Goal: Information Seeking & Learning: Learn about a topic

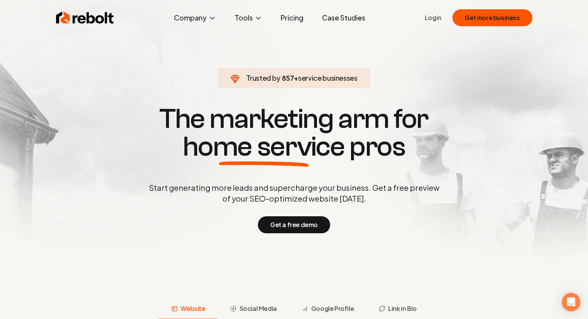
click at [394, 141] on h1 "The marketing arm for home service pros" at bounding box center [294, 133] width 371 height 56
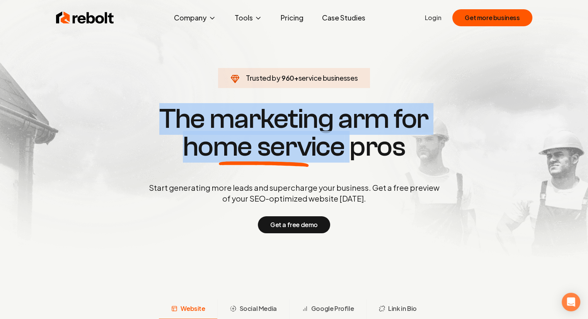
drag, startPoint x: 394, startPoint y: 141, endPoint x: 295, endPoint y: 112, distance: 103.5
click at [295, 112] on h1 "The marketing arm for home service pros" at bounding box center [294, 133] width 371 height 56
click at [213, 117] on h1 "The marketing arm for home service pros" at bounding box center [294, 133] width 371 height 56
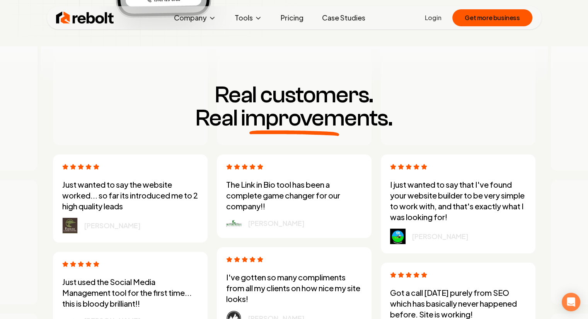
scroll to position [1974, 0]
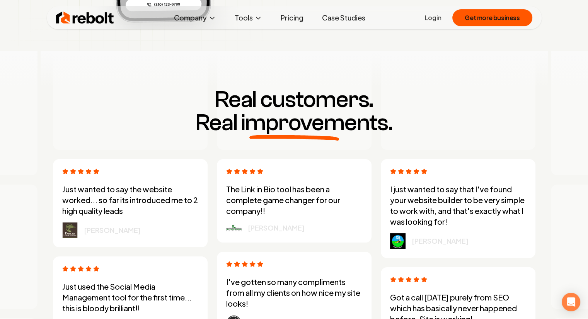
click at [286, 15] on link "Pricing" at bounding box center [291, 17] width 35 height 15
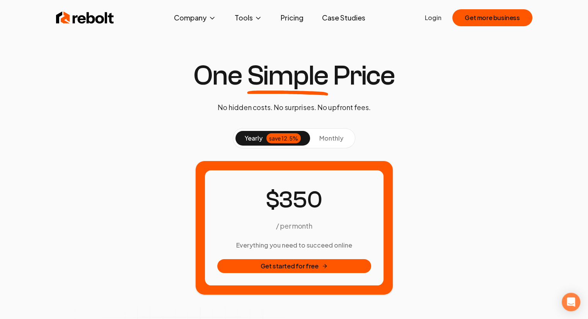
drag, startPoint x: 220, startPoint y: 183, endPoint x: 458, endPoint y: 244, distance: 245.0
click at [458, 244] on div "/ per month Everything you need to succeed online Get started for free" at bounding box center [294, 228] width 482 height 135
click at [223, 74] on h1 "One Simple Price" at bounding box center [294, 76] width 202 height 28
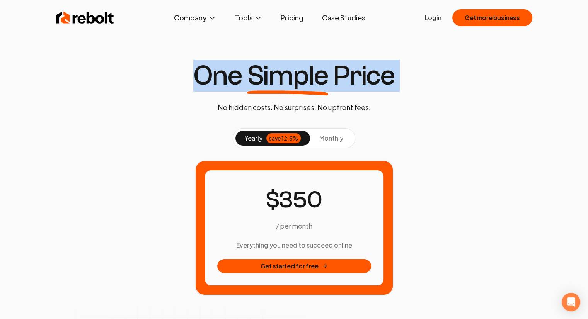
drag, startPoint x: 223, startPoint y: 74, endPoint x: 376, endPoint y: 77, distance: 153.5
click at [376, 77] on h1 "One Simple Price" at bounding box center [294, 76] width 202 height 28
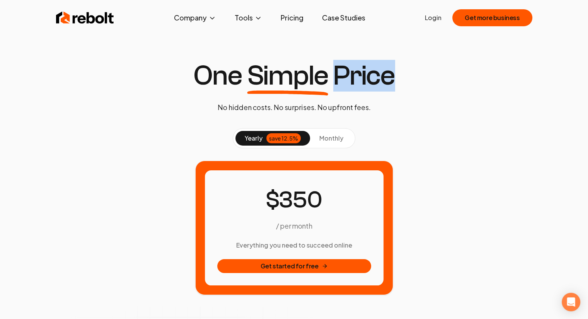
click at [376, 77] on h1 "One Simple Price" at bounding box center [294, 76] width 202 height 28
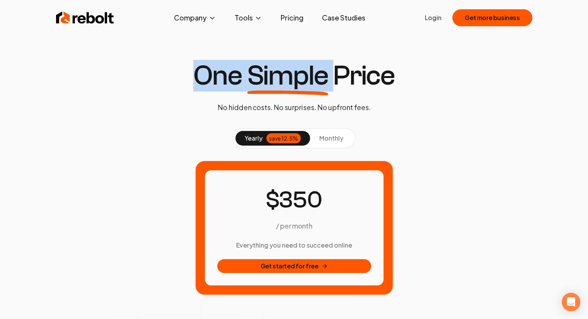
drag, startPoint x: 376, startPoint y: 77, endPoint x: 217, endPoint y: 80, distance: 159.3
click at [217, 80] on h1 "One Simple Price" at bounding box center [294, 76] width 202 height 28
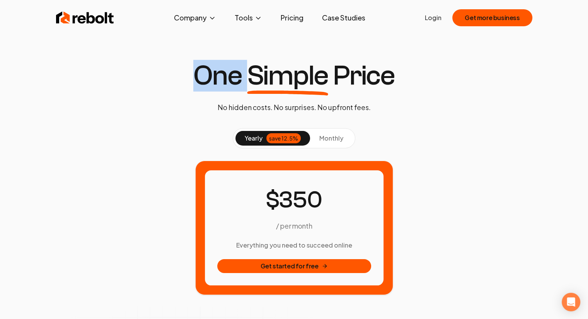
click at [217, 80] on h1 "One Simple Price" at bounding box center [294, 76] width 202 height 28
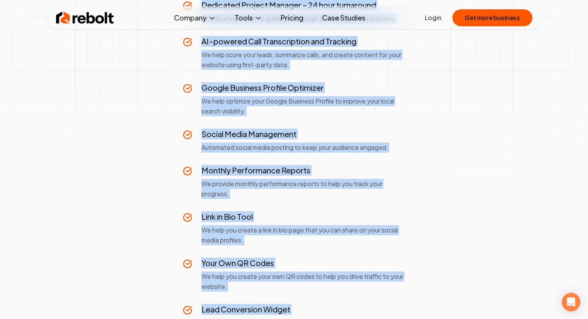
drag, startPoint x: 217, startPoint y: 80, endPoint x: 395, endPoint y: 316, distance: 296.1
click at [395, 316] on div "One Simple Price No hidden costs. No surprises. No upfront fees. yearly save 12…" at bounding box center [294, 15] width 588 height 831
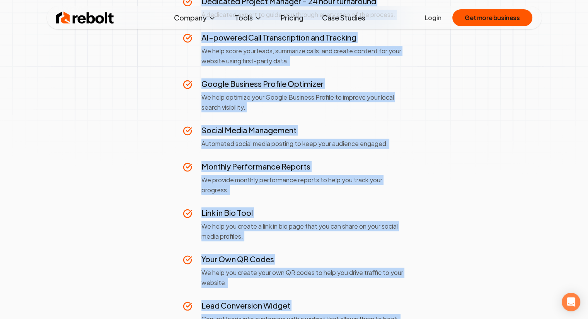
click at [456, 223] on section "yearly save 12.5% monthly / per month Everything you need to succeed online Get…" at bounding box center [294, 45] width 482 height 764
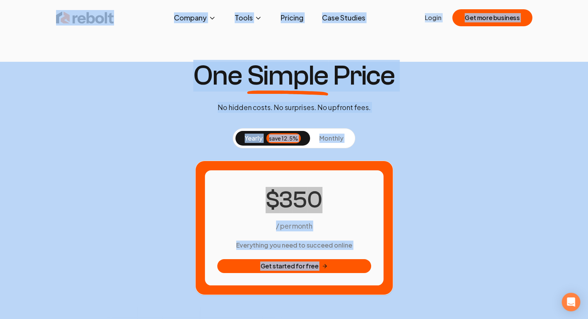
drag, startPoint x: 428, startPoint y: 282, endPoint x: 88, endPoint y: 9, distance: 436.3
click at [88, 9] on div "Rebolt Company About Blog Jobs Help Center Tools Google Review QR Code Generato…" at bounding box center [294, 159] width 588 height 319
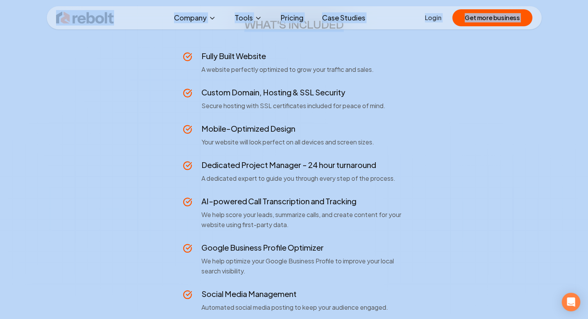
scroll to position [309, 0]
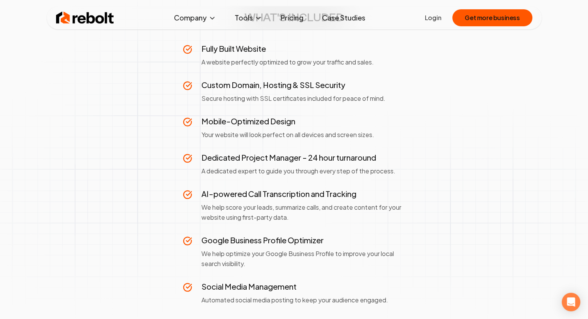
click at [84, 124] on section "yearly save 12.5% monthly / per month Everything you need to succeed online Get…" at bounding box center [294, 201] width 482 height 764
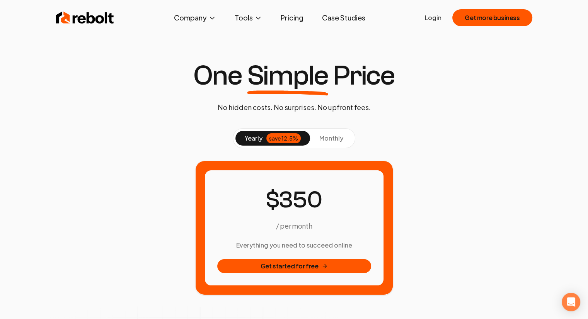
scroll to position [0, 0]
click at [265, 63] on span "Simple" at bounding box center [287, 76] width 81 height 28
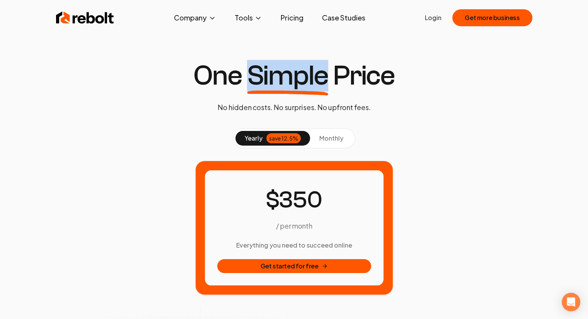
click at [265, 63] on span "Simple" at bounding box center [287, 76] width 81 height 28
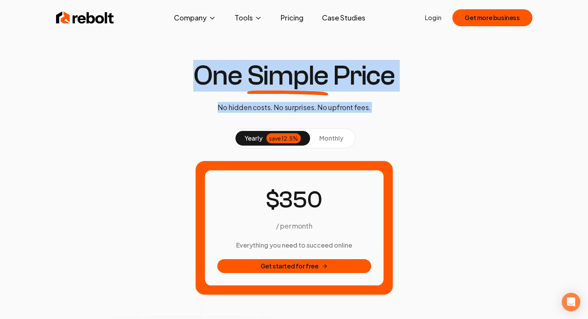
drag, startPoint x: 265, startPoint y: 63, endPoint x: 288, endPoint y: 106, distance: 48.9
click at [288, 106] on div "One Simple Price No hidden costs. No surprises. No upfront fees." at bounding box center [294, 87] width 214 height 51
click at [349, 100] on div "One Simple Price No hidden costs. No surprises. No upfront fees." at bounding box center [294, 87] width 214 height 51
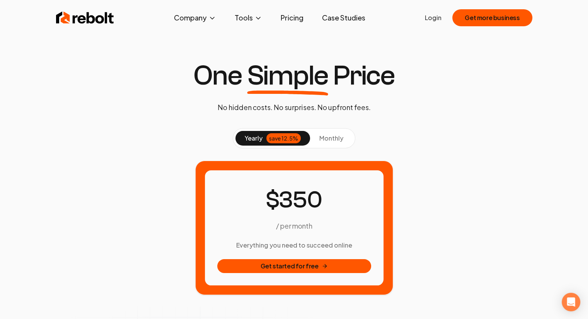
click at [353, 97] on div "One Simple Price No hidden costs. No surprises. No upfront fees." at bounding box center [294, 87] width 214 height 51
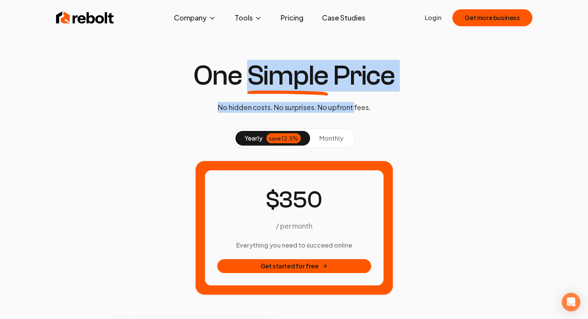
drag, startPoint x: 353, startPoint y: 97, endPoint x: 284, endPoint y: 9, distance: 111.5
click at [286, 11] on div "Rebolt Company About Blog Jobs Help Center Tools Google Review QR Code Generato…" at bounding box center [294, 159] width 588 height 319
